Goal: Obtain resource: Download file/media

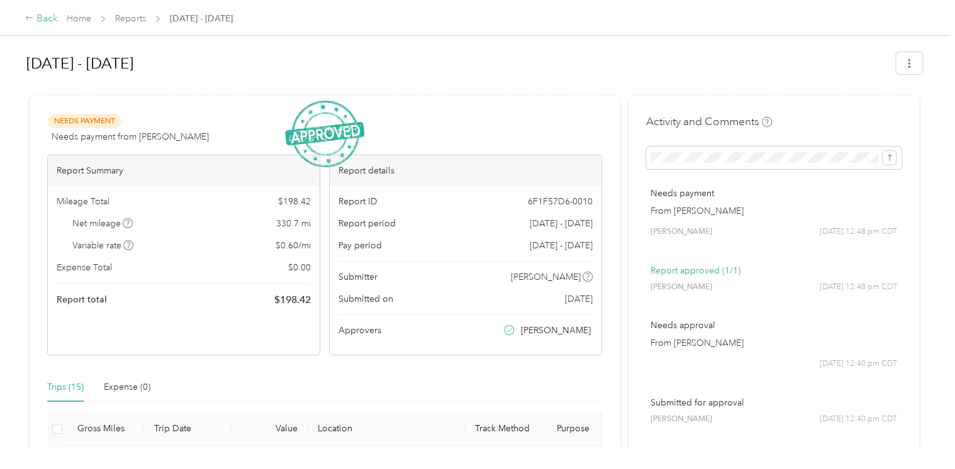
click at [50, 22] on div "Back" at bounding box center [41, 18] width 33 height 15
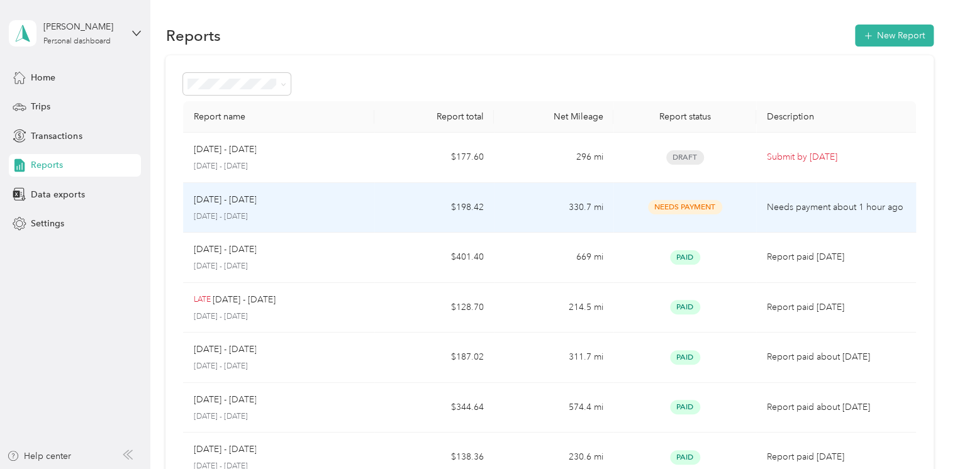
click at [715, 213] on span "Needs Payment" at bounding box center [685, 207] width 74 height 14
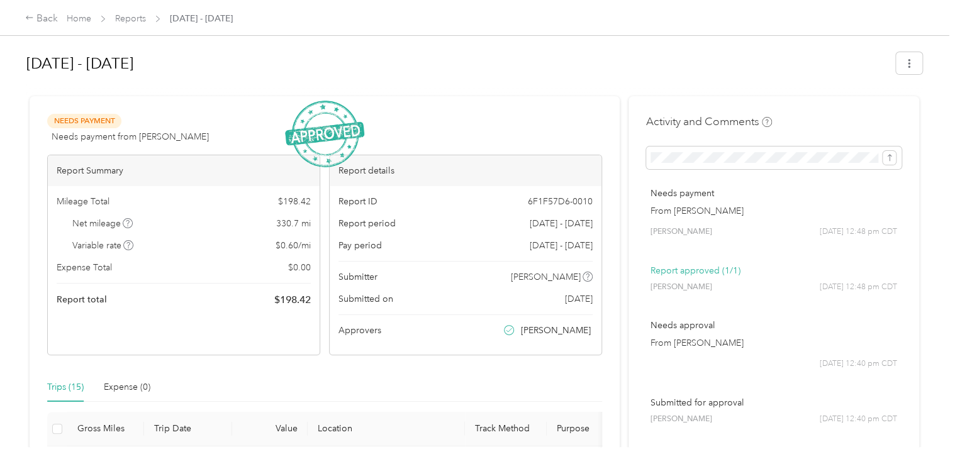
click at [510, 145] on div "Needs Payment Needs payment from Chaitanya Pampana View activity & comments Rep…" at bounding box center [324, 235] width 555 height 242
click at [901, 69] on button "button" at bounding box center [909, 63] width 26 height 22
click at [869, 104] on span "Download" at bounding box center [870, 109] width 42 height 13
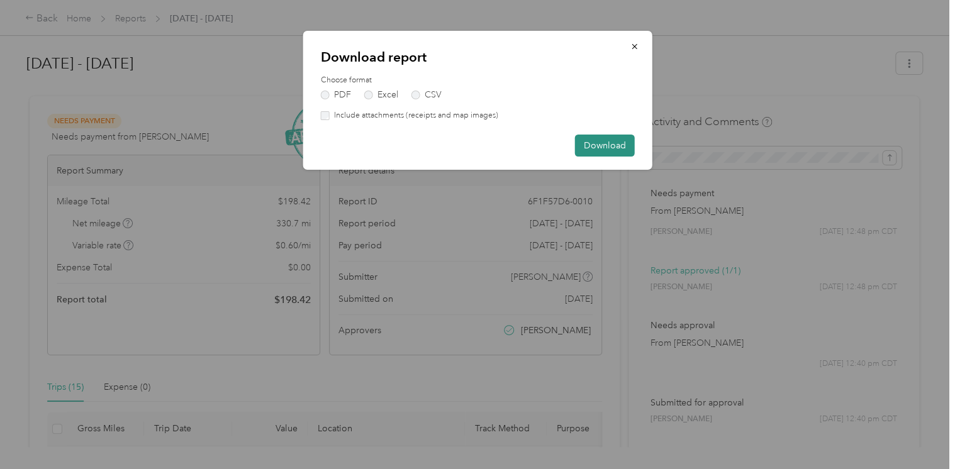
click at [584, 148] on button "Download" at bounding box center [605, 146] width 60 height 22
